Goal: Information Seeking & Learning: Learn about a topic

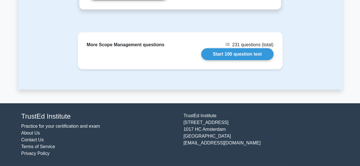
scroll to position [865, 0]
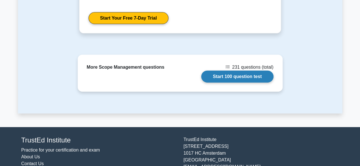
click at [250, 82] on link "Start 100 question test" at bounding box center [237, 77] width 72 height 12
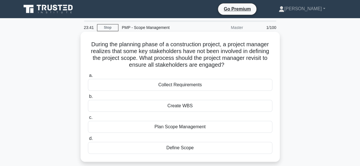
click at [183, 129] on div "Plan Scope Management" at bounding box center [180, 127] width 184 height 12
click at [88, 120] on input "c. Plan Scope Management" at bounding box center [88, 118] width 0 height 4
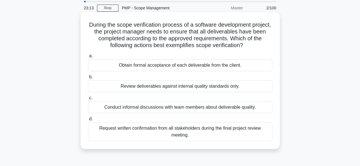
scroll to position [28, 0]
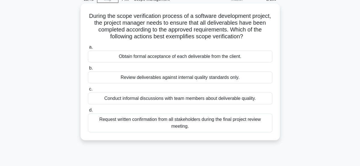
click at [188, 57] on div "Obtain formal acceptance of each deliverable from the client." at bounding box center [180, 57] width 184 height 12
click at [88, 49] on input "a. Obtain formal acceptance of each deliverable from the client." at bounding box center [88, 48] width 0 height 4
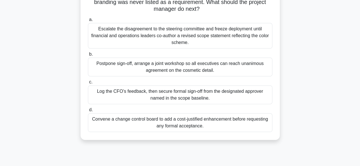
scroll to position [85, 0]
